Goal: Download file/media

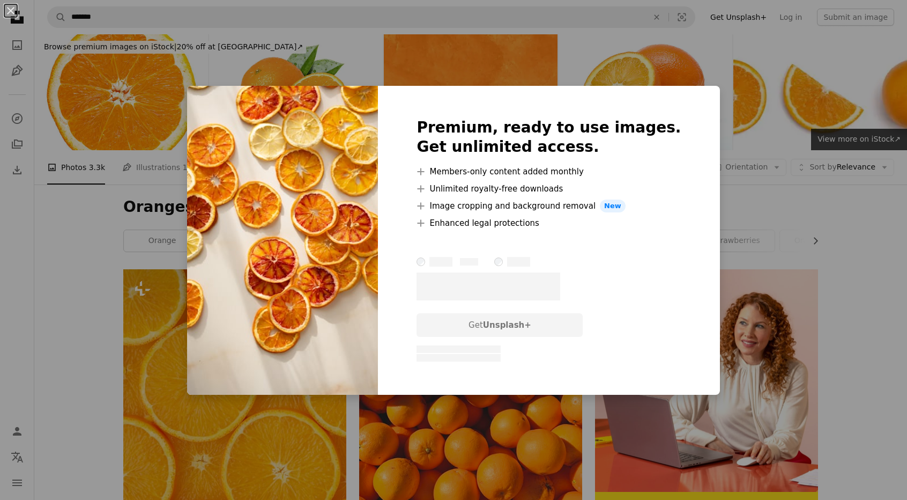
scroll to position [1223, 0]
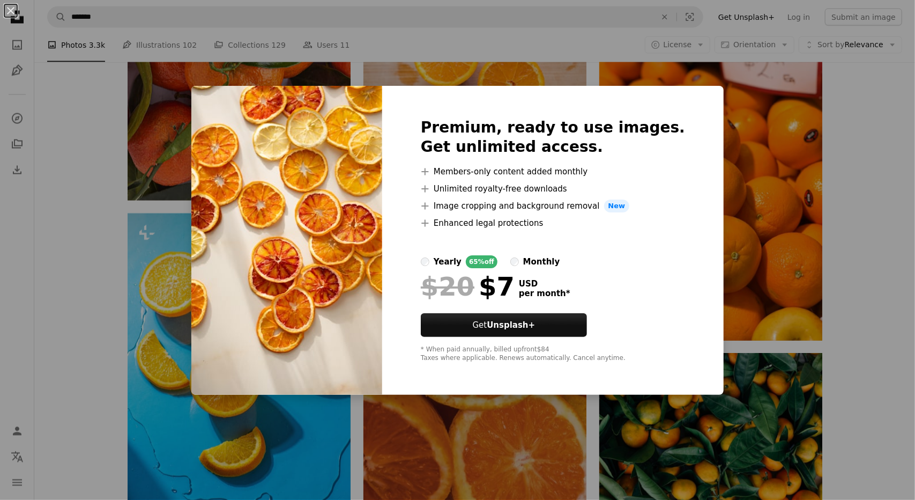
click at [768, 332] on div "An X shape Premium, ready to use images. Get unlimited access. A plus sign Memb…" at bounding box center [457, 250] width 915 height 500
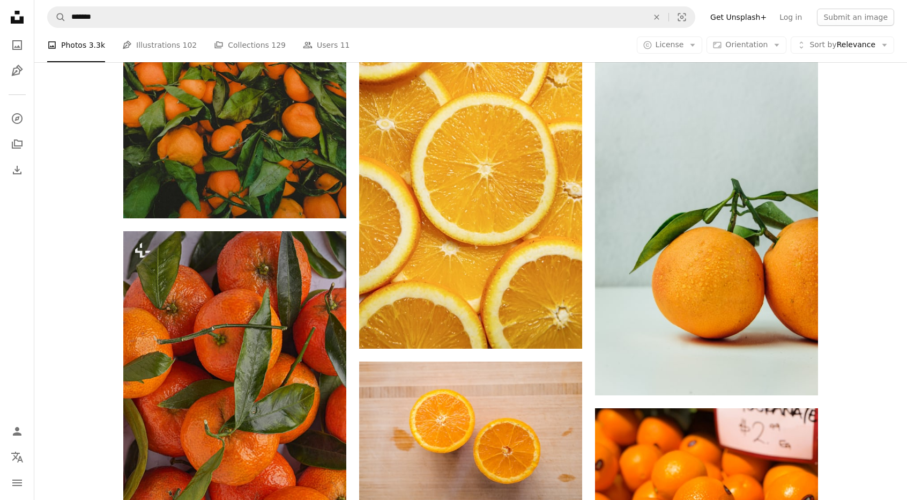
scroll to position [857, 0]
click at [880, 377] on div "Plus sign for Unsplash+ A heart A plus sign [PERSON_NAME] For Unsplash+ A lock …" at bounding box center [470, 391] width 873 height 1958
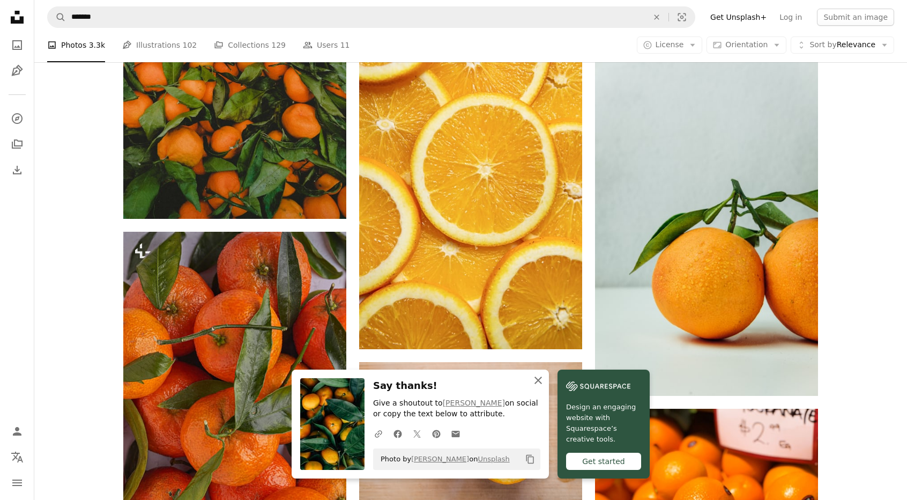
click at [542, 378] on icon "button" at bounding box center [538, 380] width 8 height 8
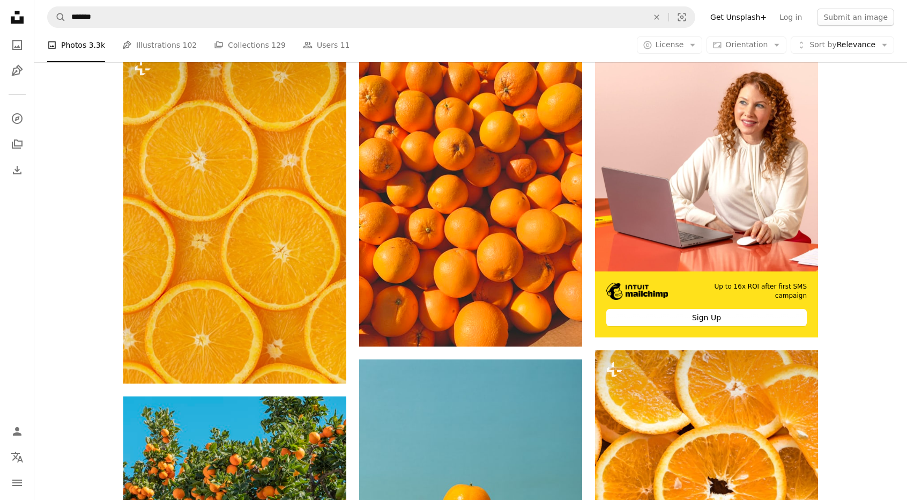
scroll to position [0, 0]
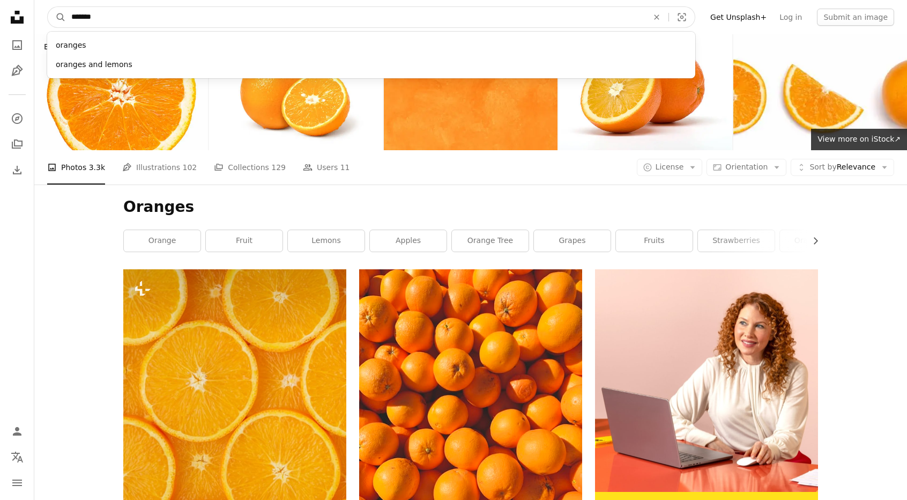
drag, startPoint x: 218, startPoint y: 21, endPoint x: 11, endPoint y: 18, distance: 206.9
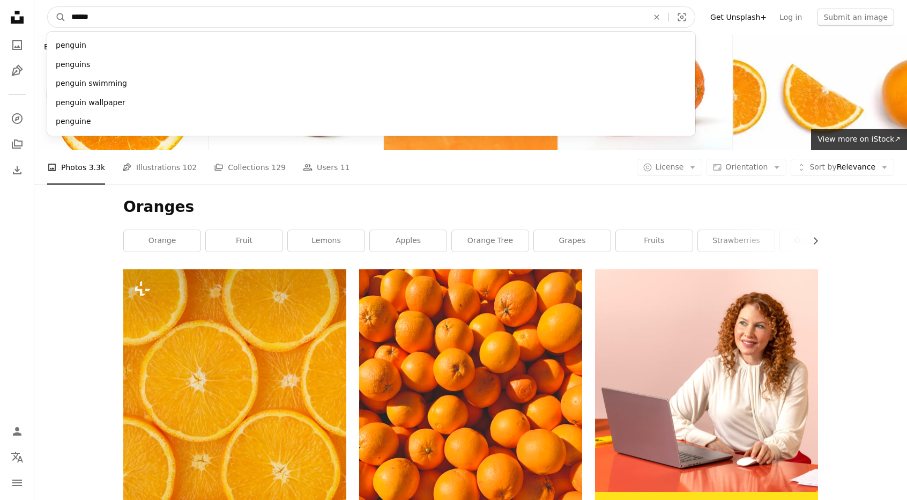
type input "*******"
click button "A magnifying glass" at bounding box center [57, 17] width 18 height 20
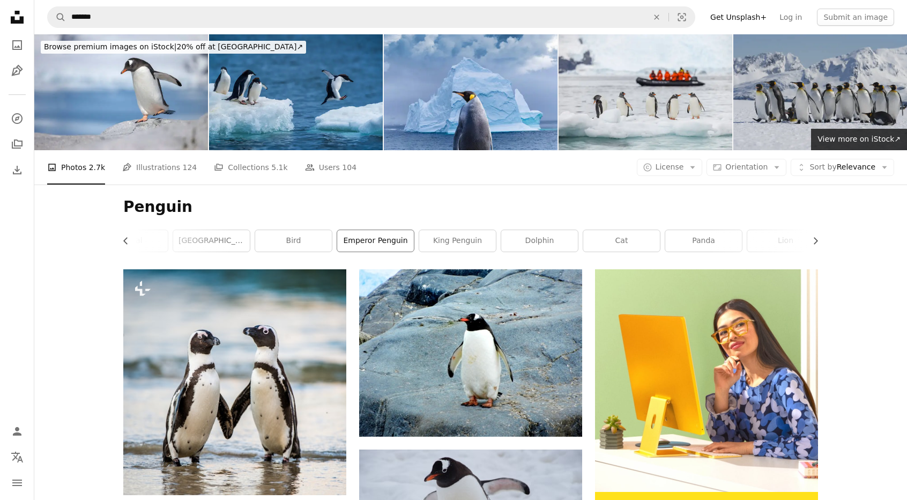
scroll to position [0, 285]
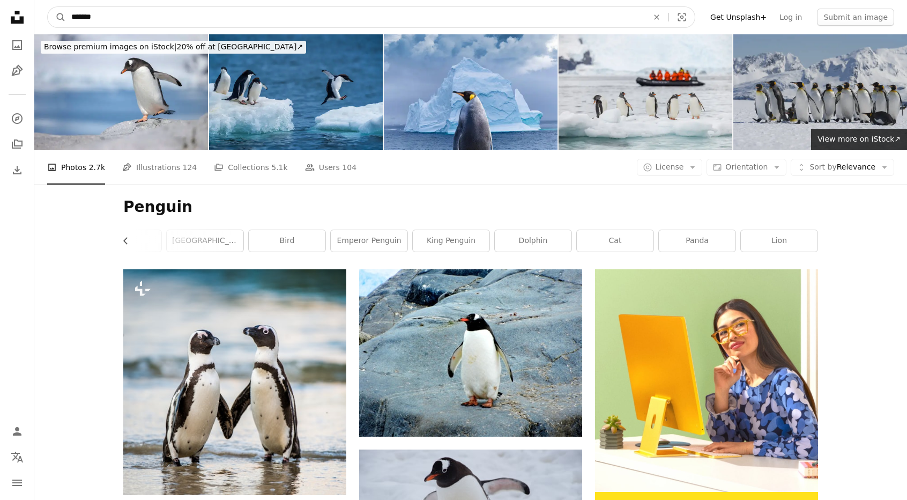
click at [317, 13] on input "*******" at bounding box center [355, 17] width 579 height 20
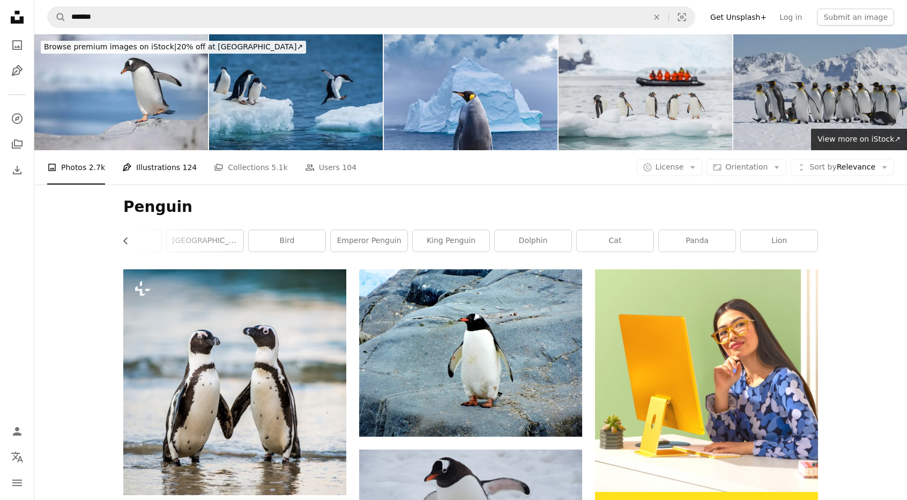
click at [152, 150] on link "Pen Tool Illustrations 124" at bounding box center [159, 167] width 75 height 34
